Goal: Transaction & Acquisition: Purchase product/service

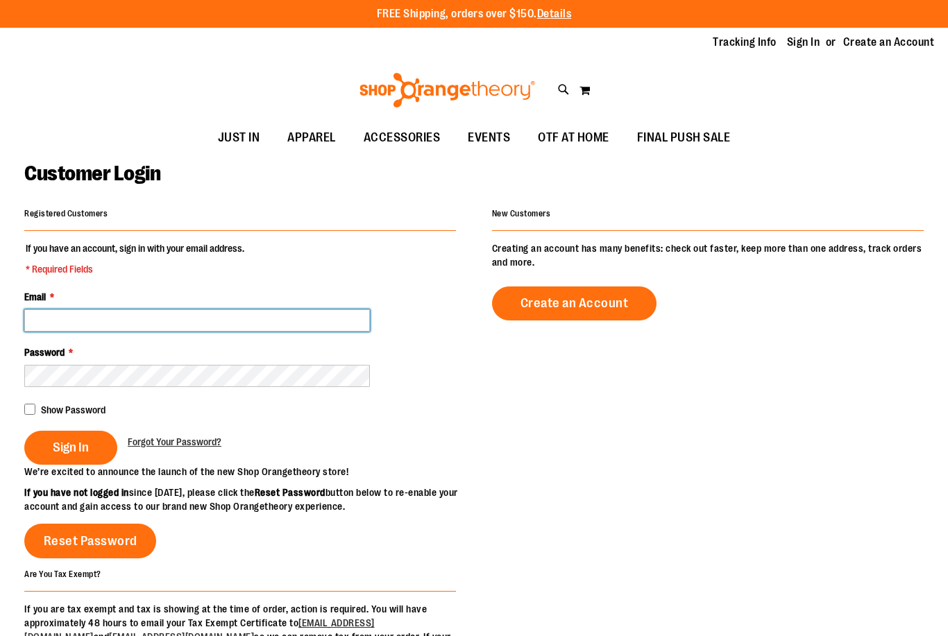
type input "**********"
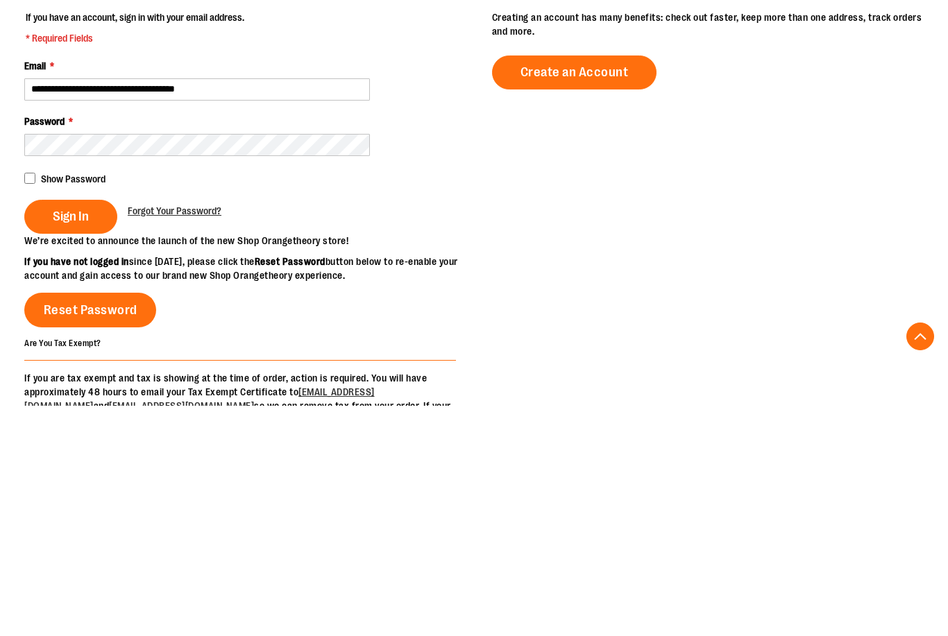
click at [36, 400] on div "Show Password" at bounding box center [240, 408] width 432 height 16
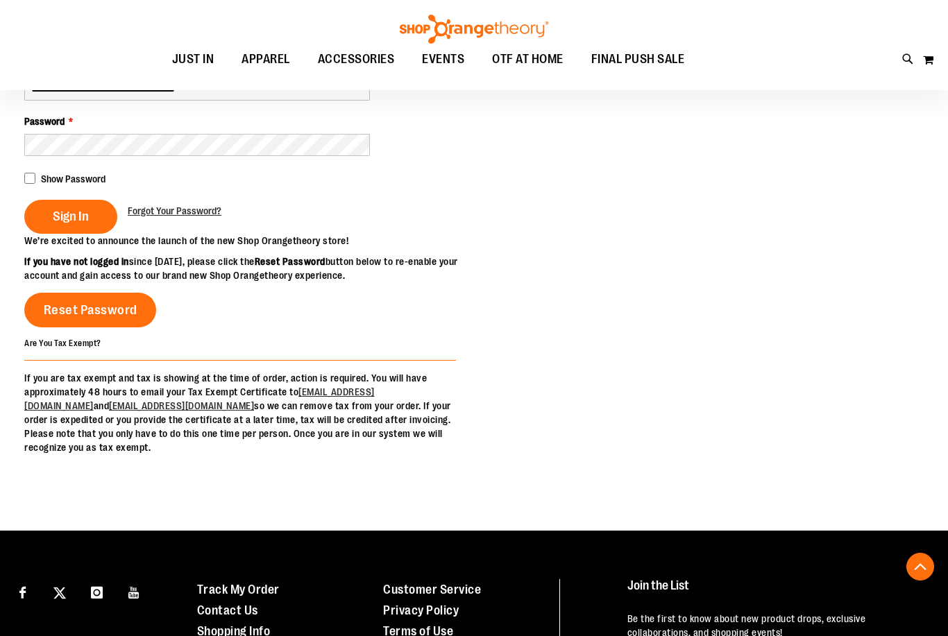
click at [81, 221] on span "Sign In" at bounding box center [71, 216] width 36 height 15
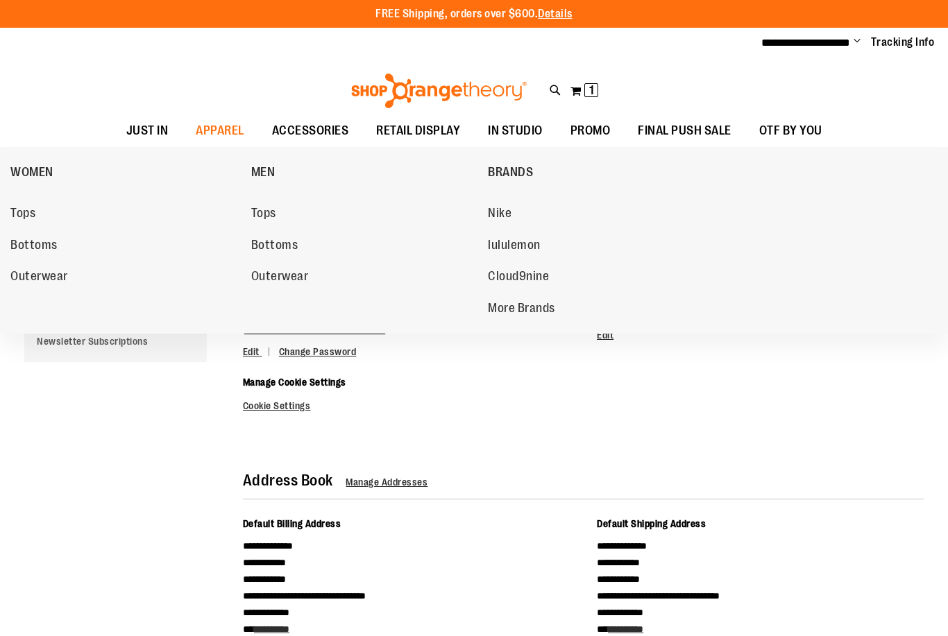
click at [276, 213] on span "Tops" at bounding box center [263, 214] width 25 height 17
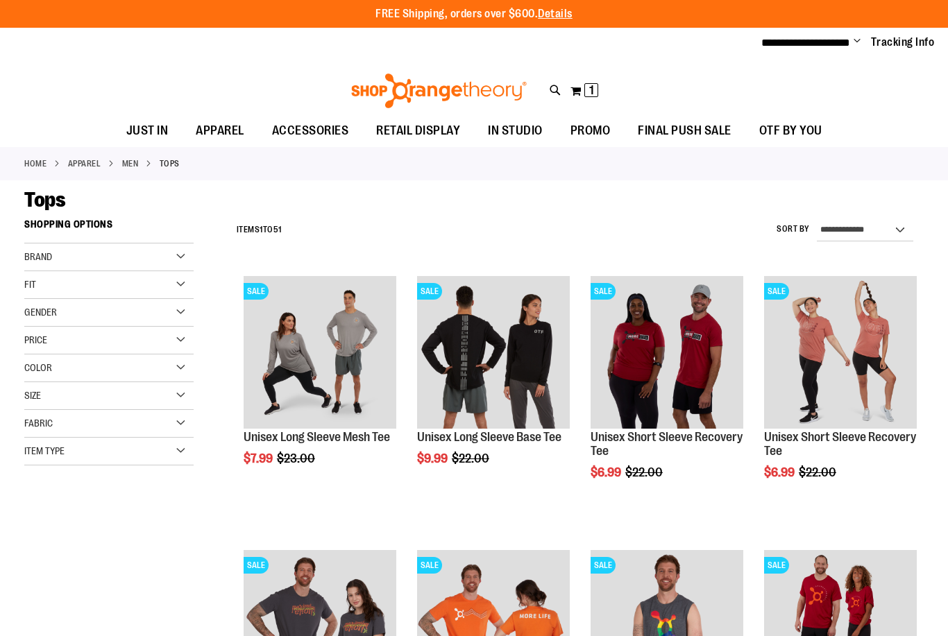
click at [838, 348] on img "product" at bounding box center [840, 352] width 153 height 153
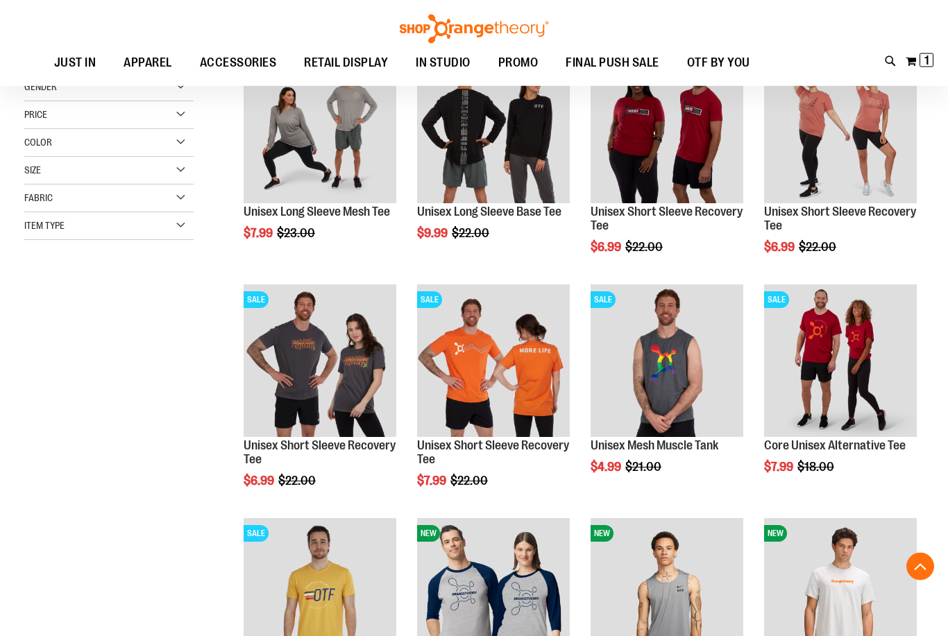
scroll to position [224, 0]
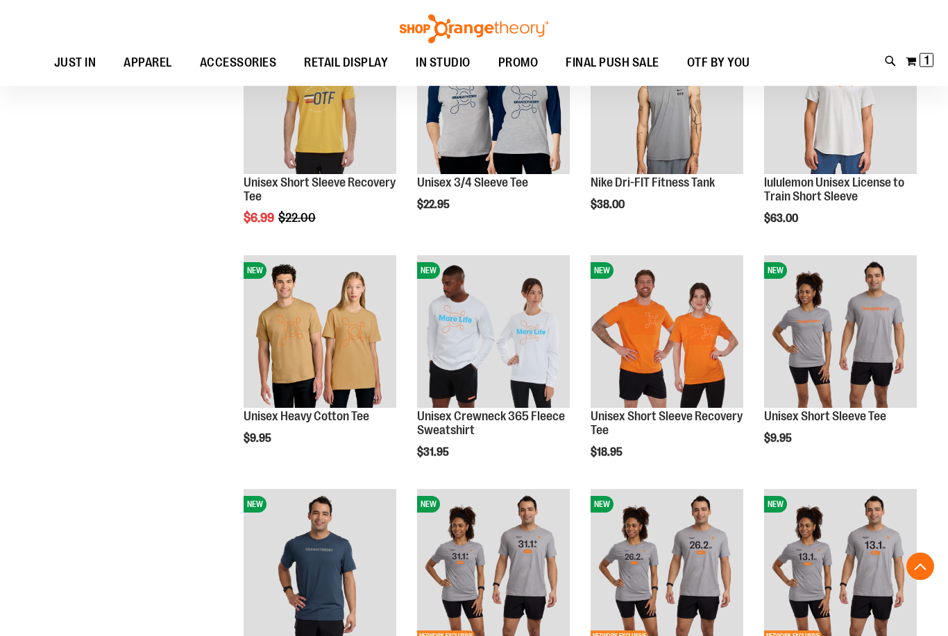
scroll to position [766, 0]
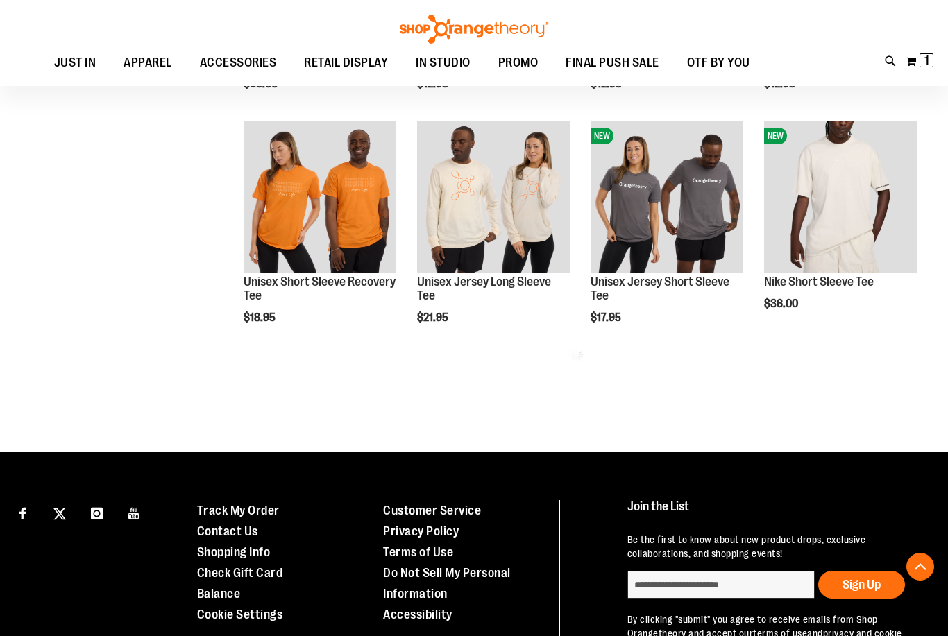
scroll to position [1381, 0]
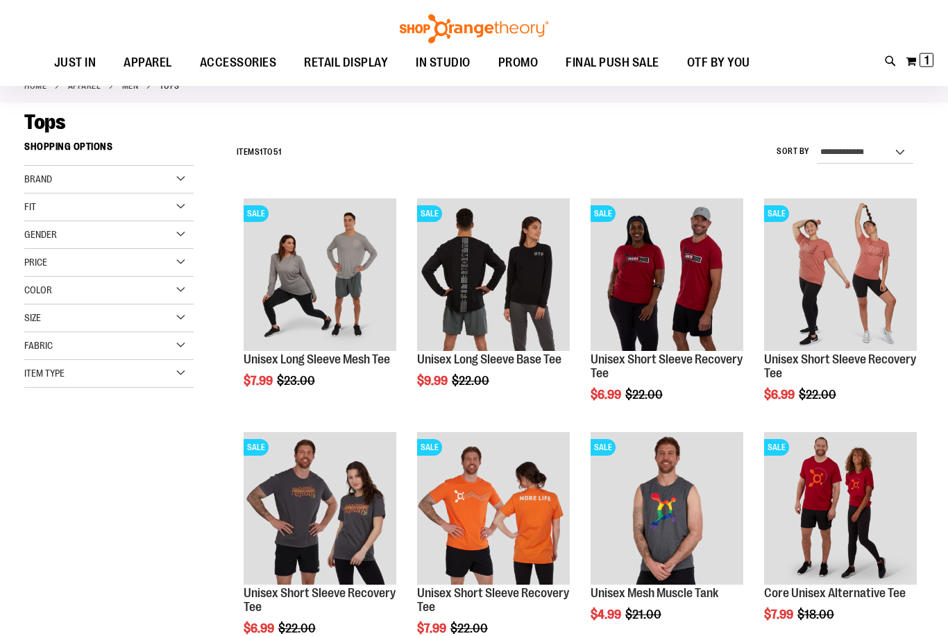
scroll to position [72, 0]
